Goal: Transaction & Acquisition: Purchase product/service

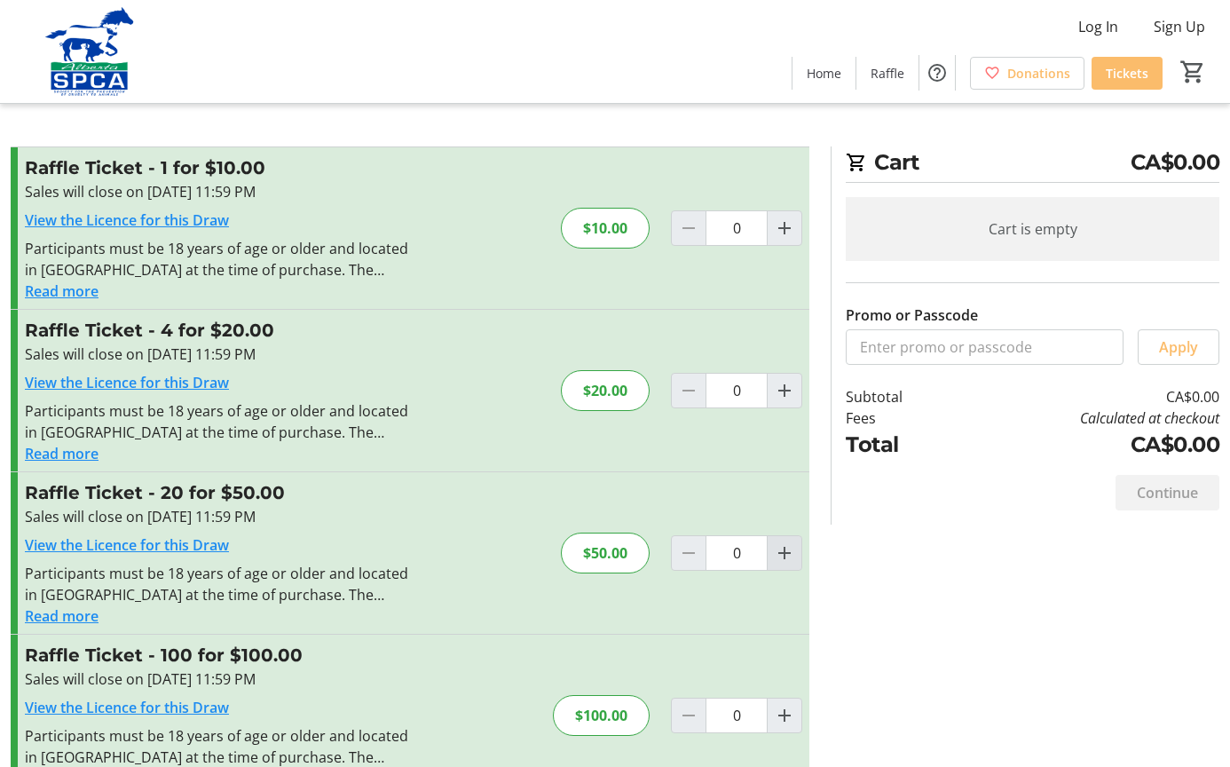
click at [768, 556] on span "Increment by one" at bounding box center [785, 553] width 34 height 34
type input "1"
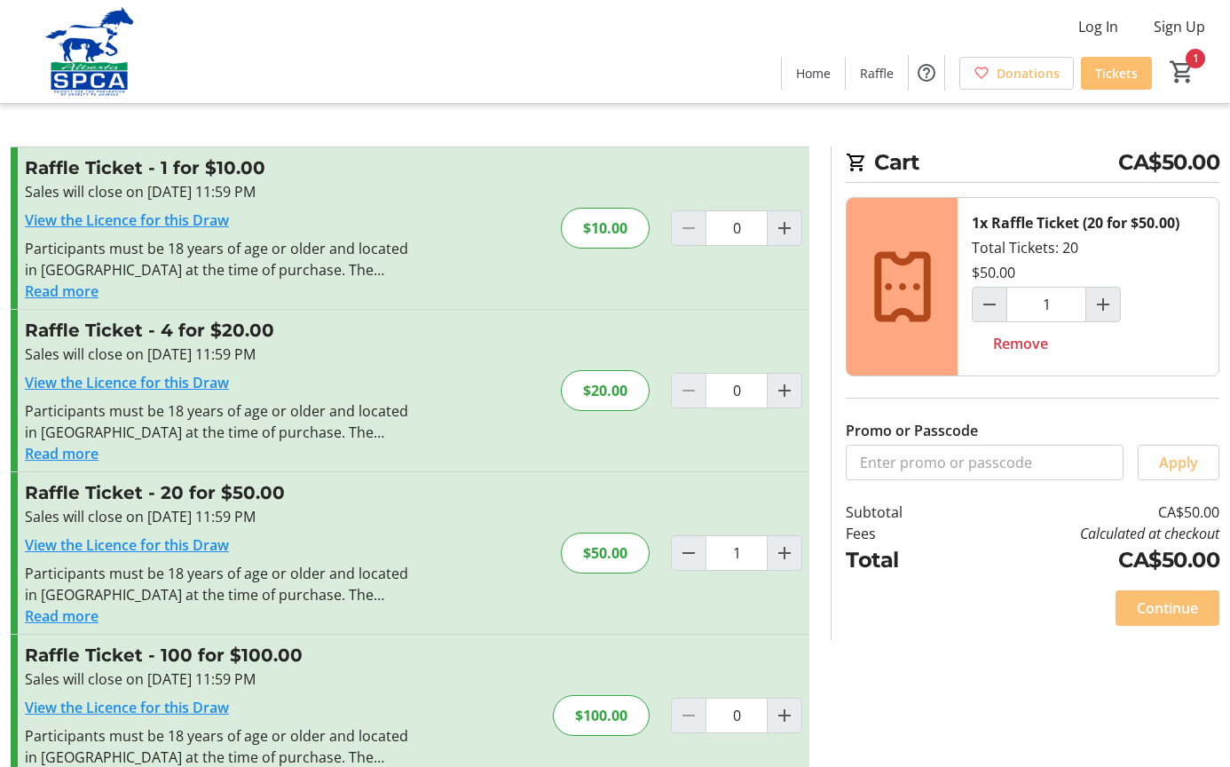
click at [1150, 607] on span "Continue" at bounding box center [1167, 607] width 61 height 21
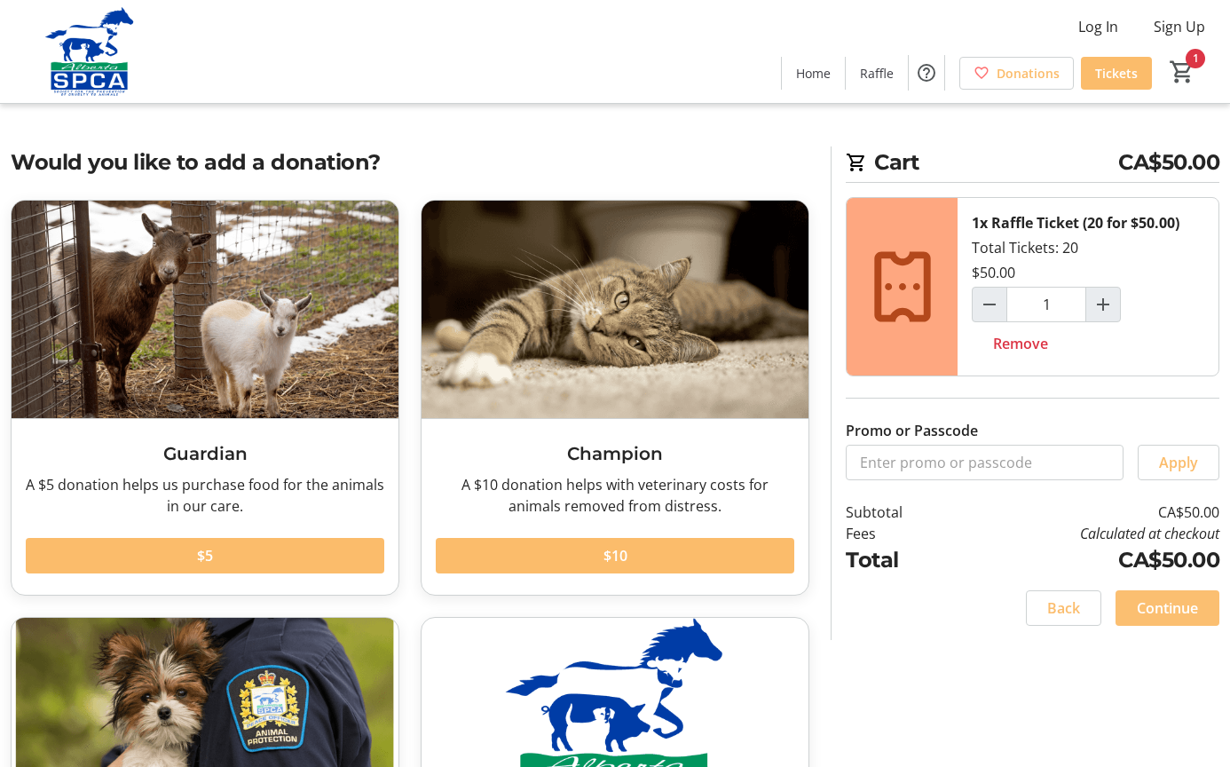
click at [1137, 616] on span "Continue" at bounding box center [1167, 607] width 61 height 21
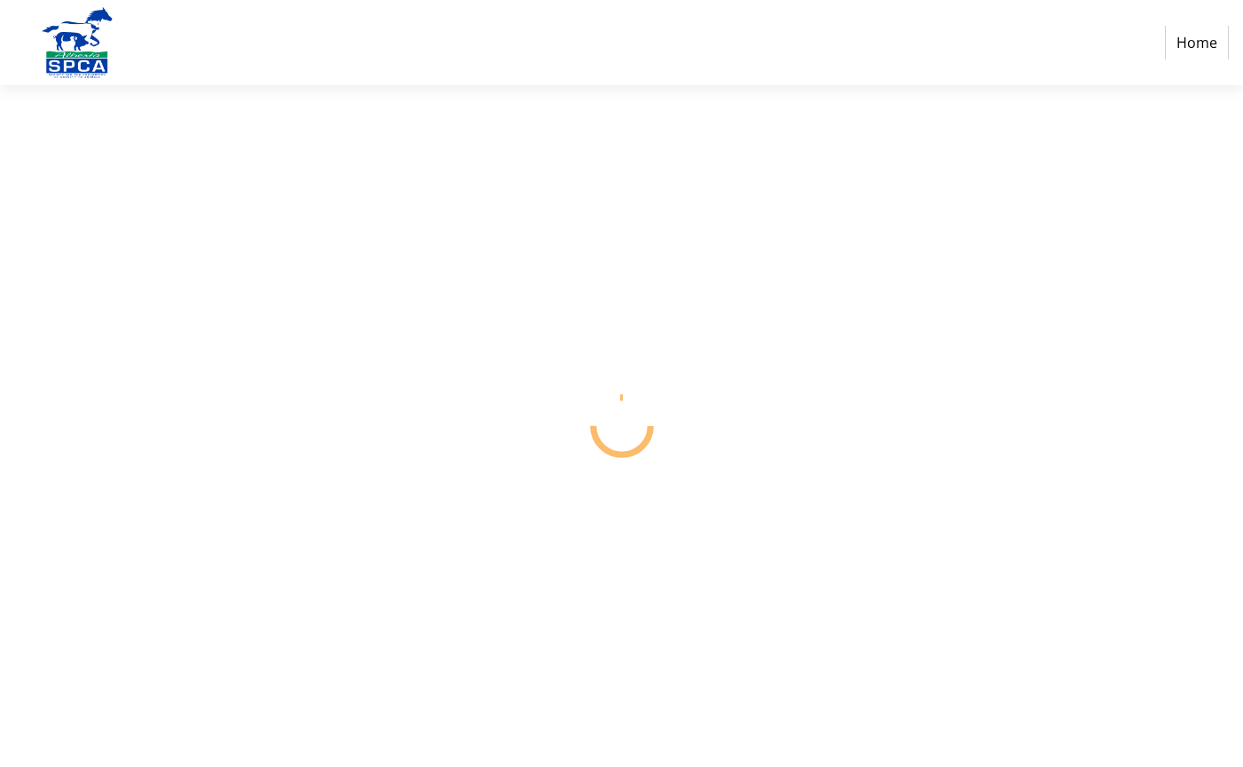
select select "CA"
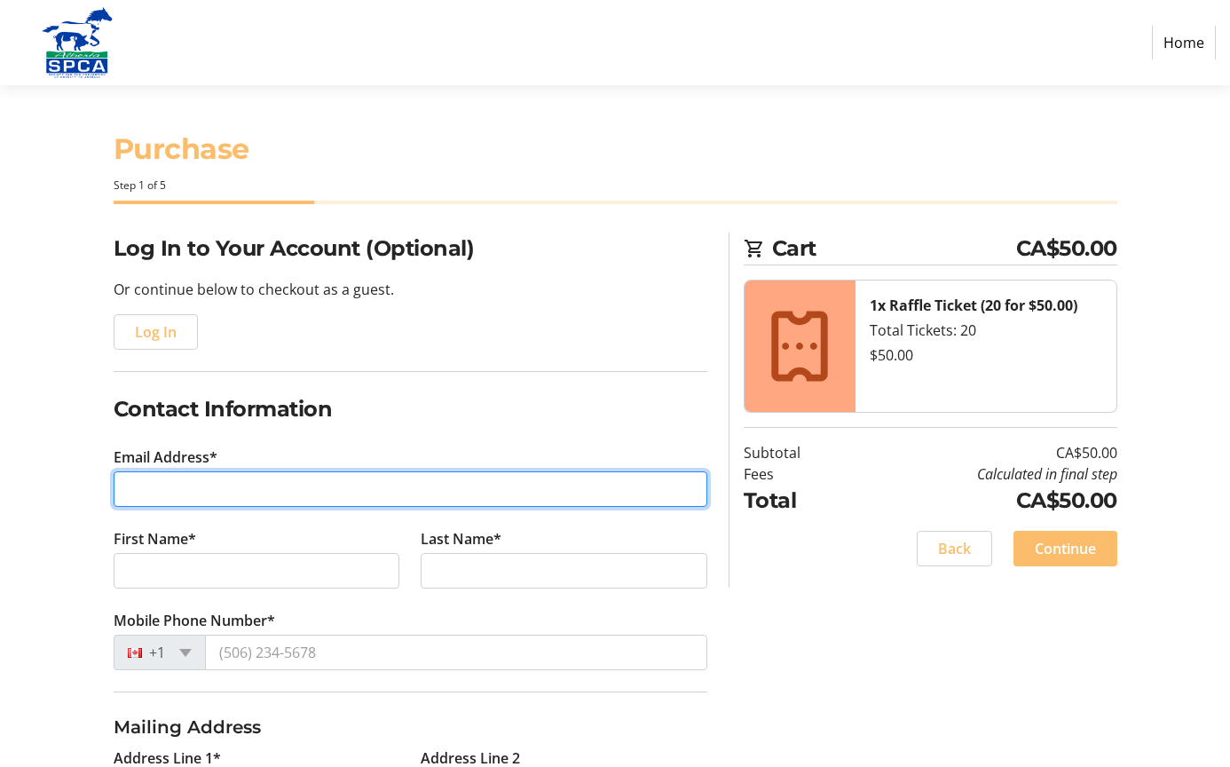
click at [375, 487] on input "Email Address*" at bounding box center [411, 489] width 594 height 36
type input "[EMAIL_ADDRESS][DOMAIN_NAME]"
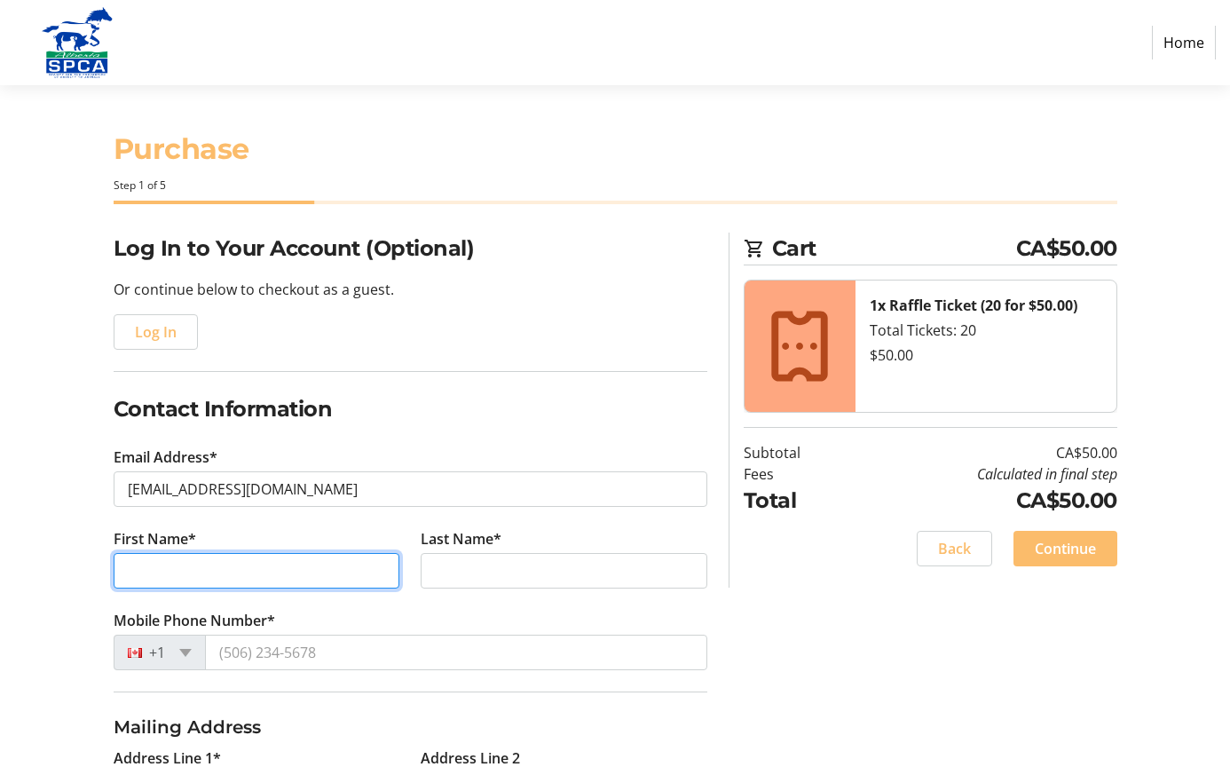
type input "[PERSON_NAME]"
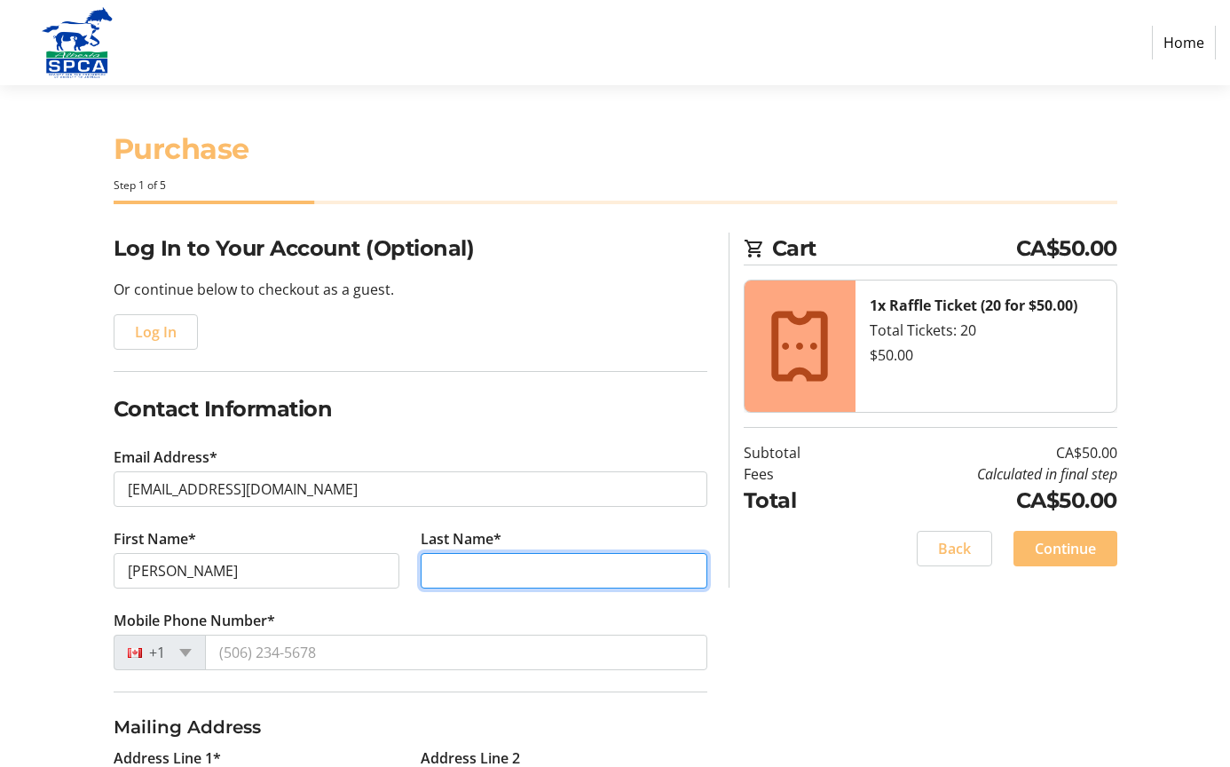
type input "[PERSON_NAME]"
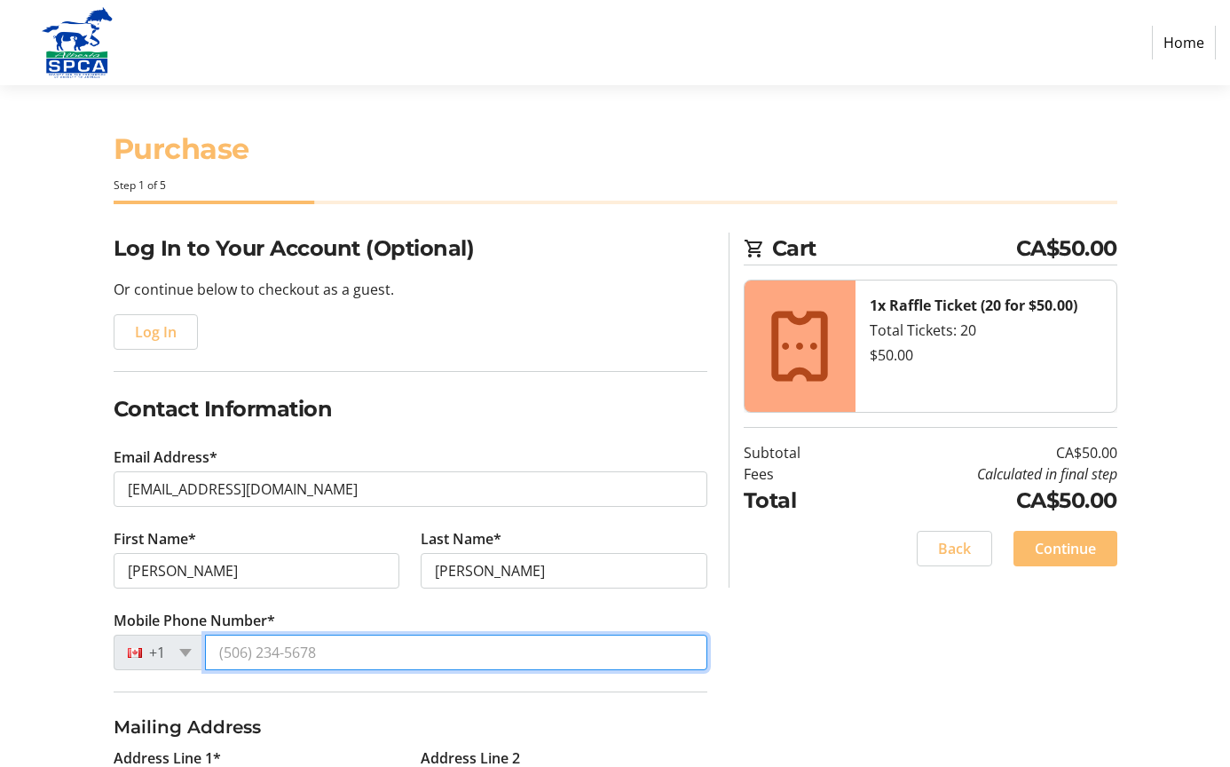
type input "[PHONE_NUMBER]"
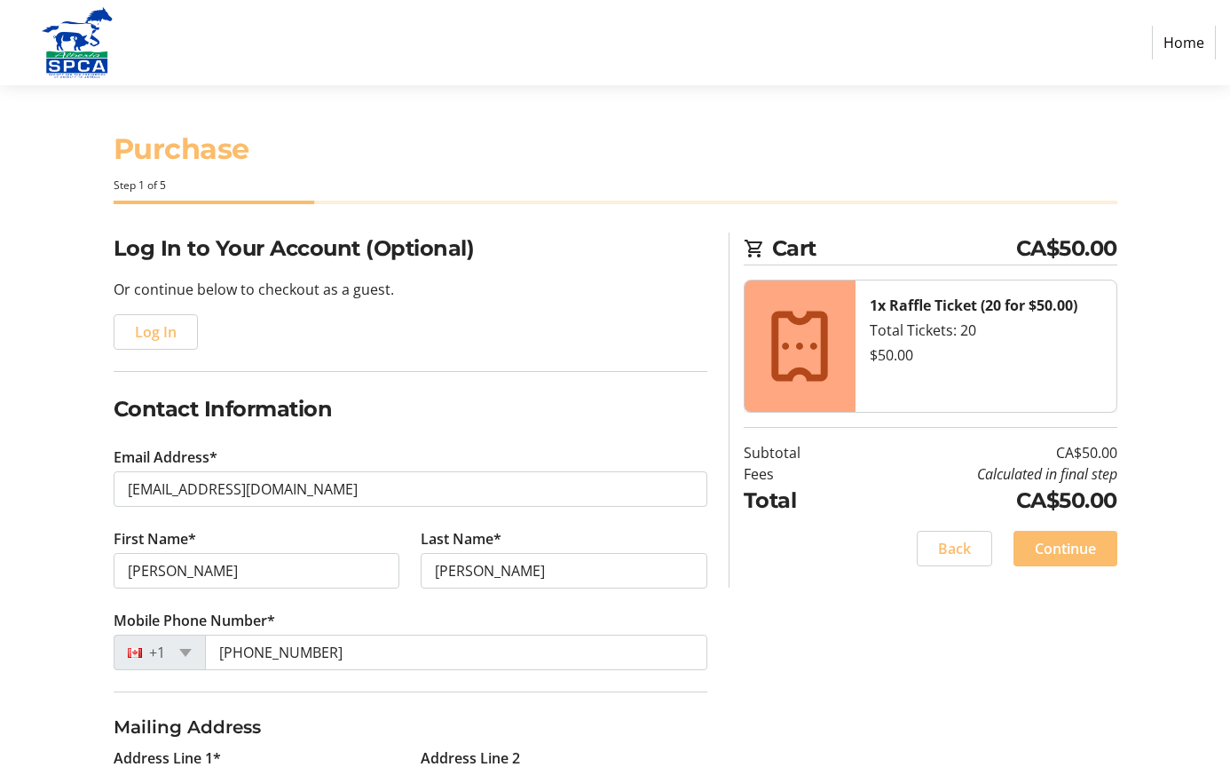
type input "2010 [GEOGRAPHIC_DATA] N.W."
type input "High River"
select select "AB"
type input "T1V0A1"
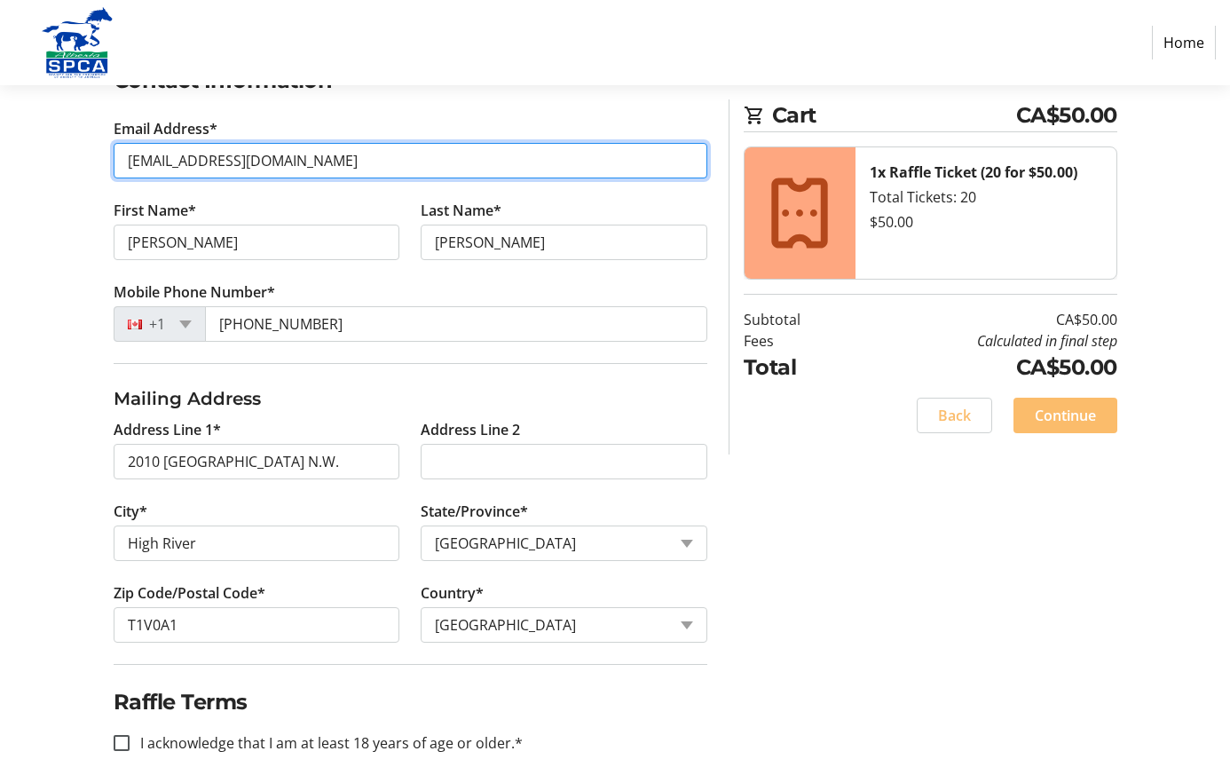
scroll to position [355, 0]
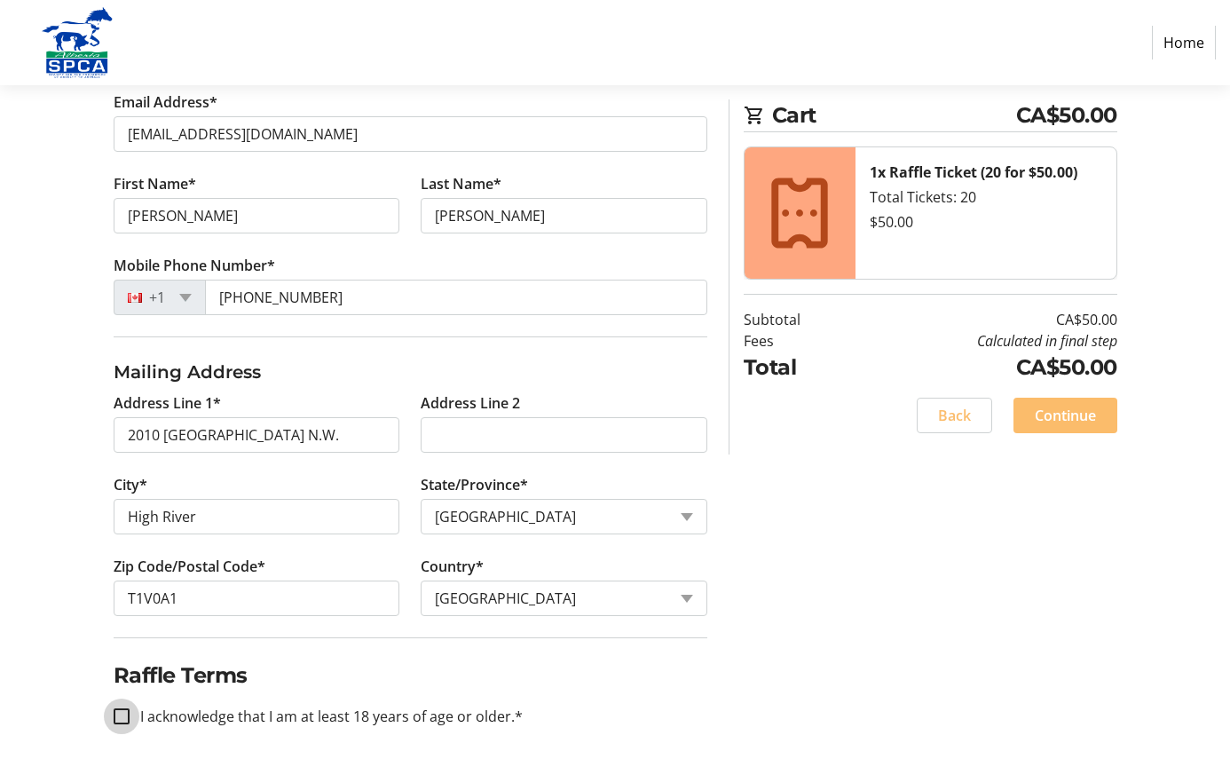
click at [130, 718] on input "I acknowledge that I am at least 18 years of age or older.*" at bounding box center [122, 716] width 16 height 16
checkbox input "true"
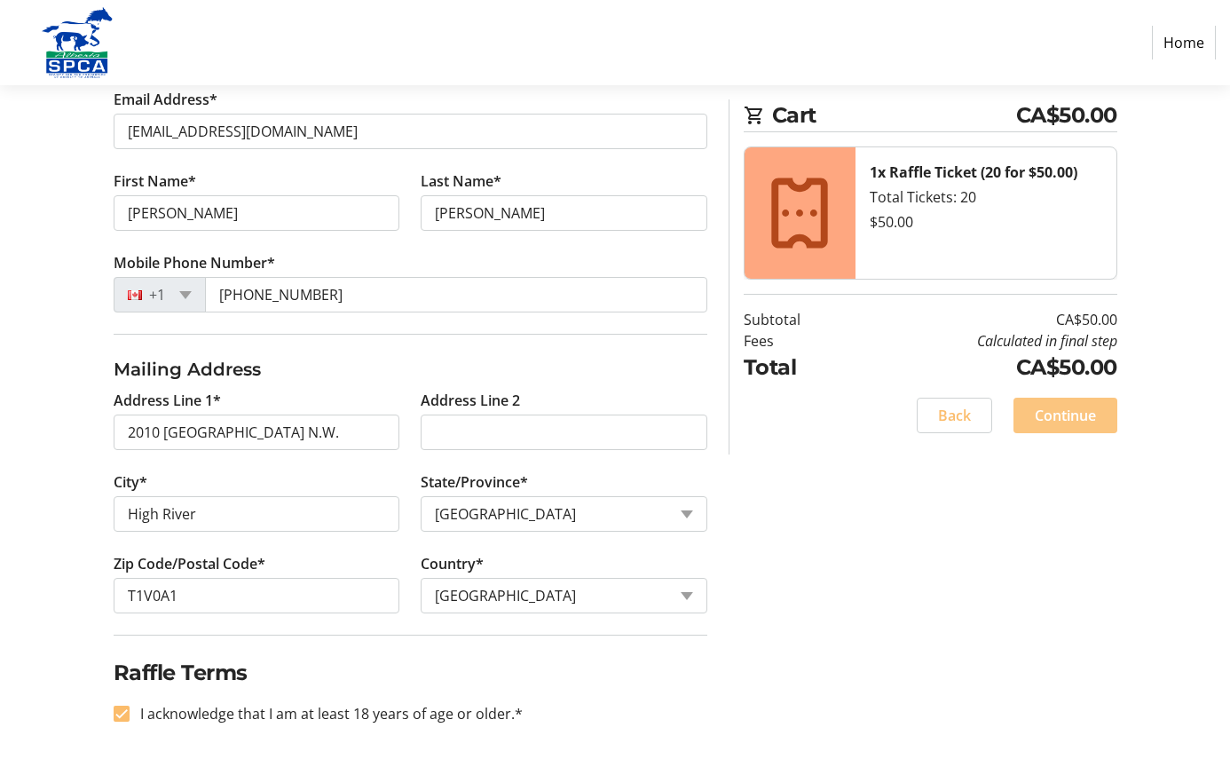
click at [1059, 422] on span "Continue" at bounding box center [1065, 415] width 61 height 21
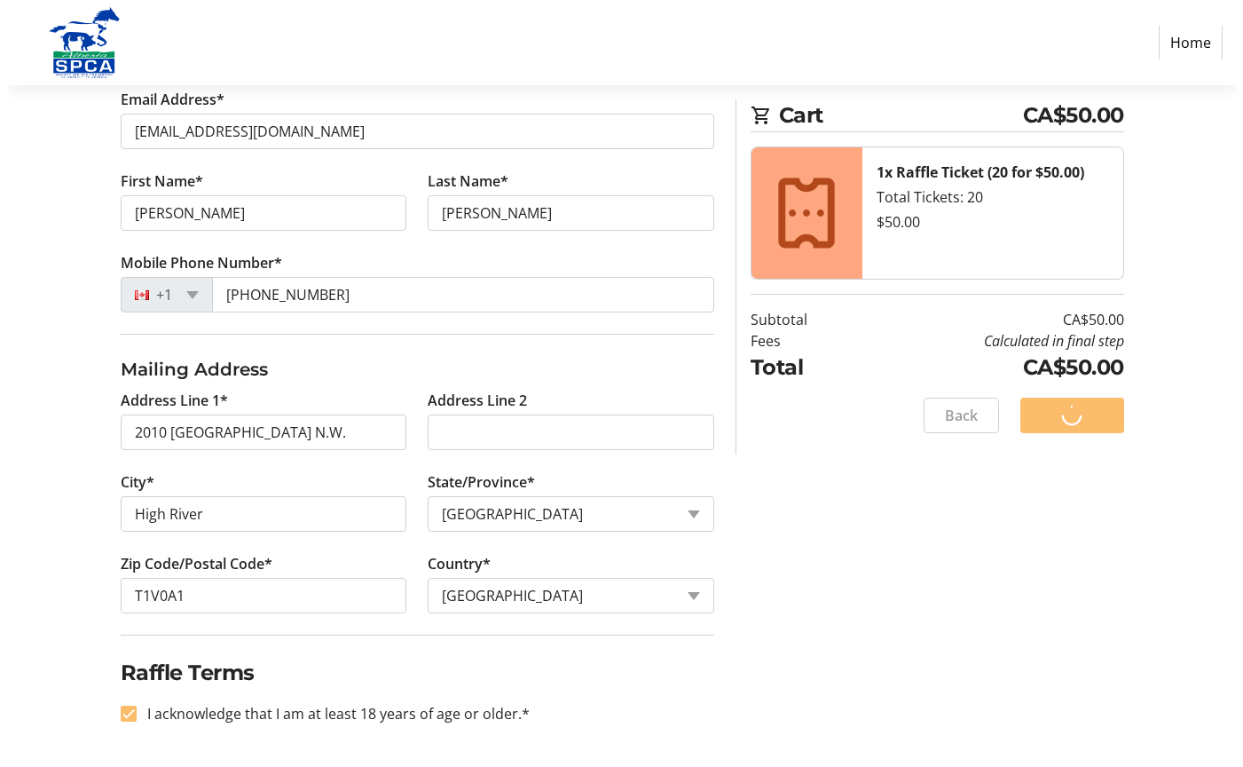
scroll to position [0, 0]
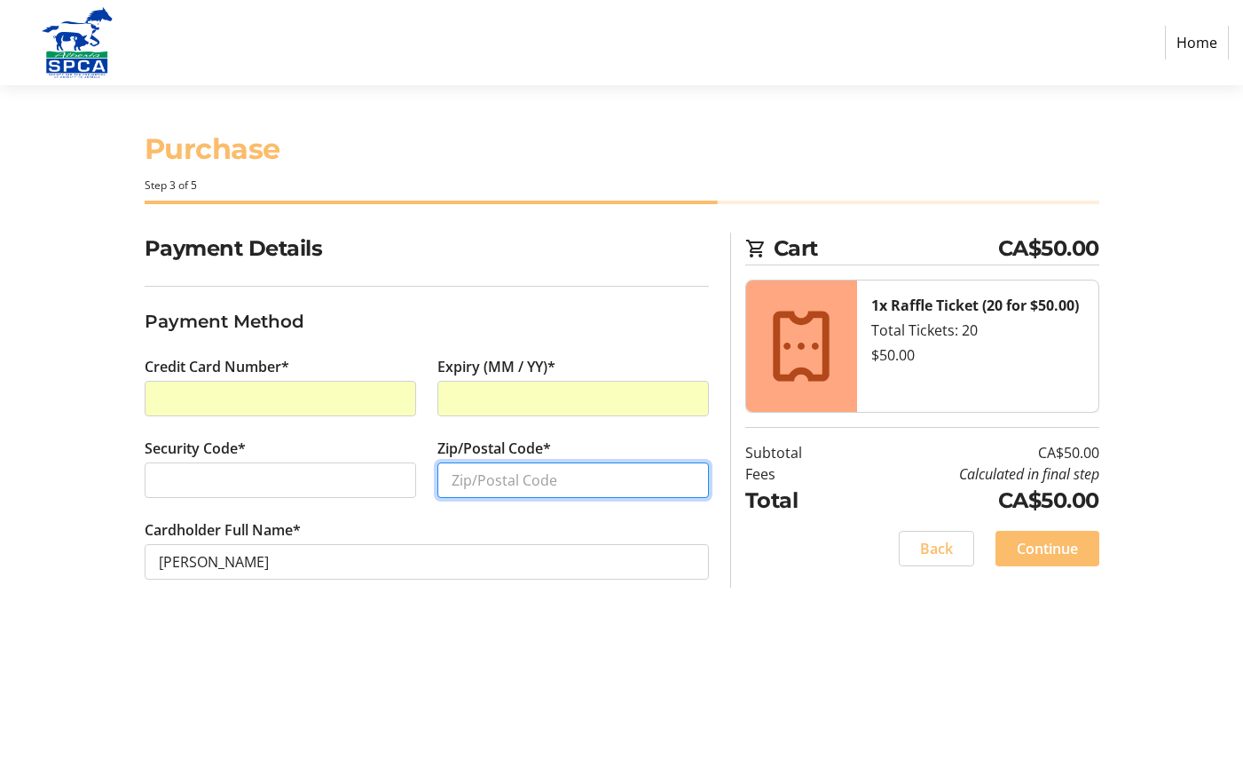
drag, startPoint x: 512, startPoint y: 470, endPoint x: 512, endPoint y: 483, distance: 12.4
click at [512, 478] on input "Zip/Postal Code*" at bounding box center [574, 480] width 272 height 36
click at [513, 488] on input "Zip/Postal Code*" at bounding box center [574, 480] width 272 height 36
type input "T1V0A1"
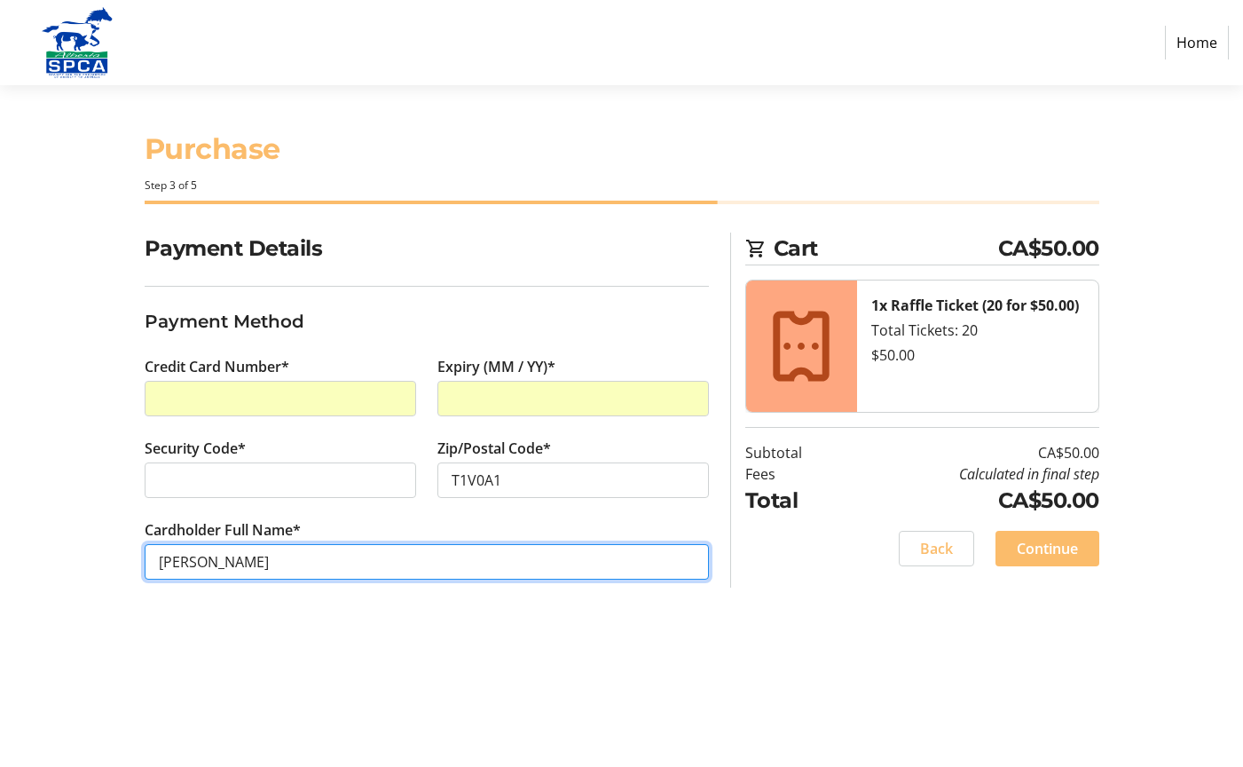
click at [188, 561] on input "[PERSON_NAME]" at bounding box center [427, 562] width 564 height 36
type input "[PERSON_NAME]"
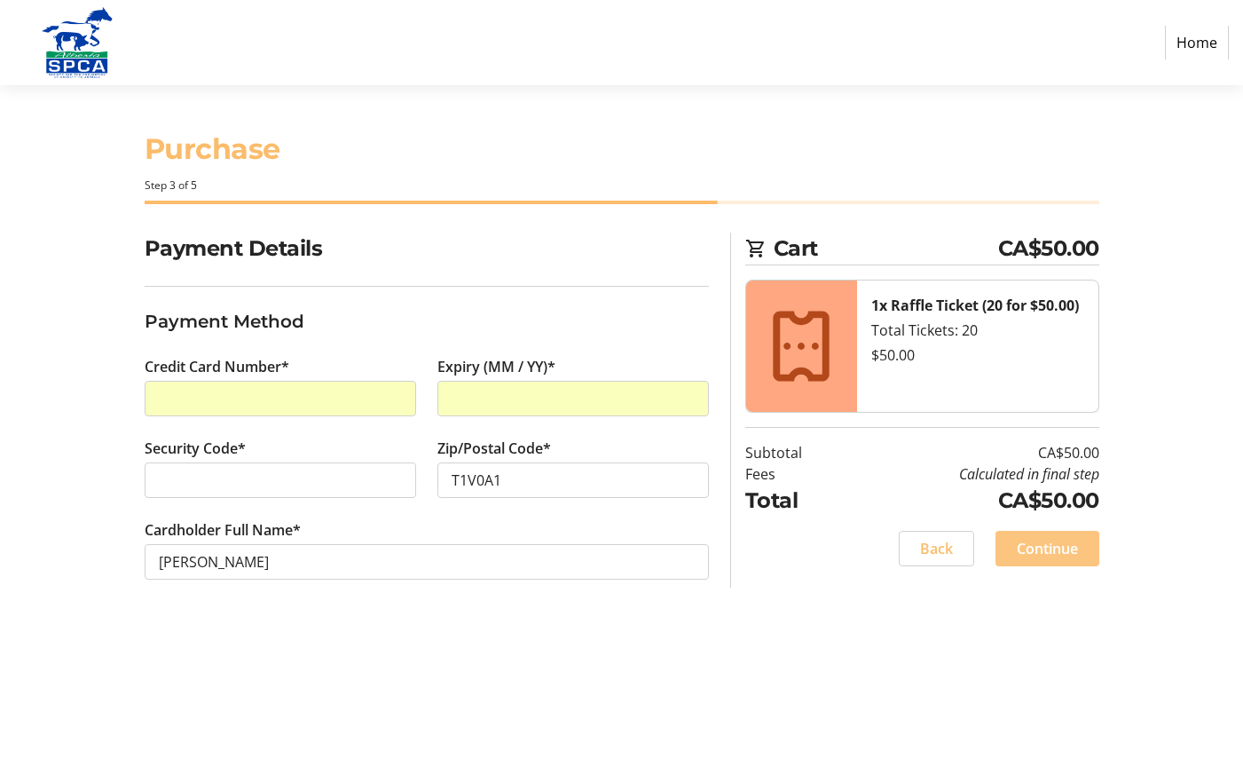
click at [1065, 557] on span "Continue" at bounding box center [1047, 548] width 61 height 21
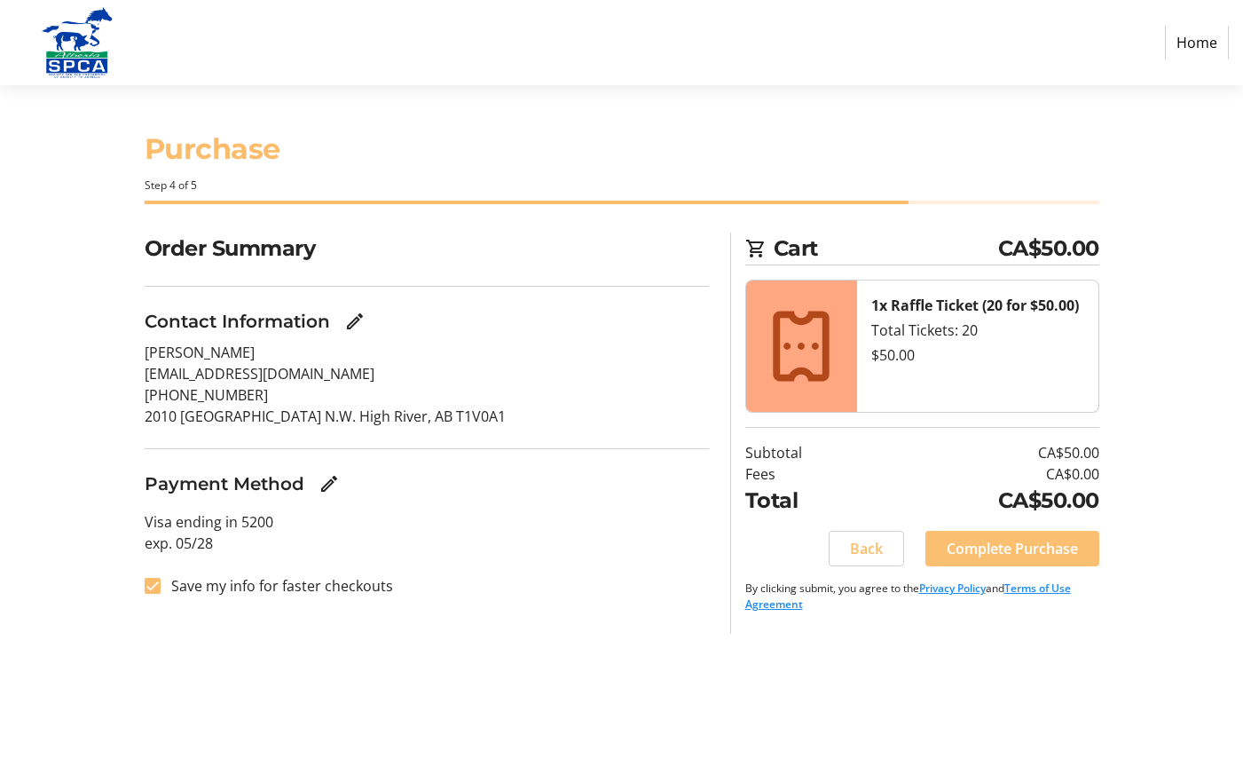
click at [1032, 549] on span "Complete Purchase" at bounding box center [1012, 548] width 131 height 21
